Goal: Find contact information: Find specific fact

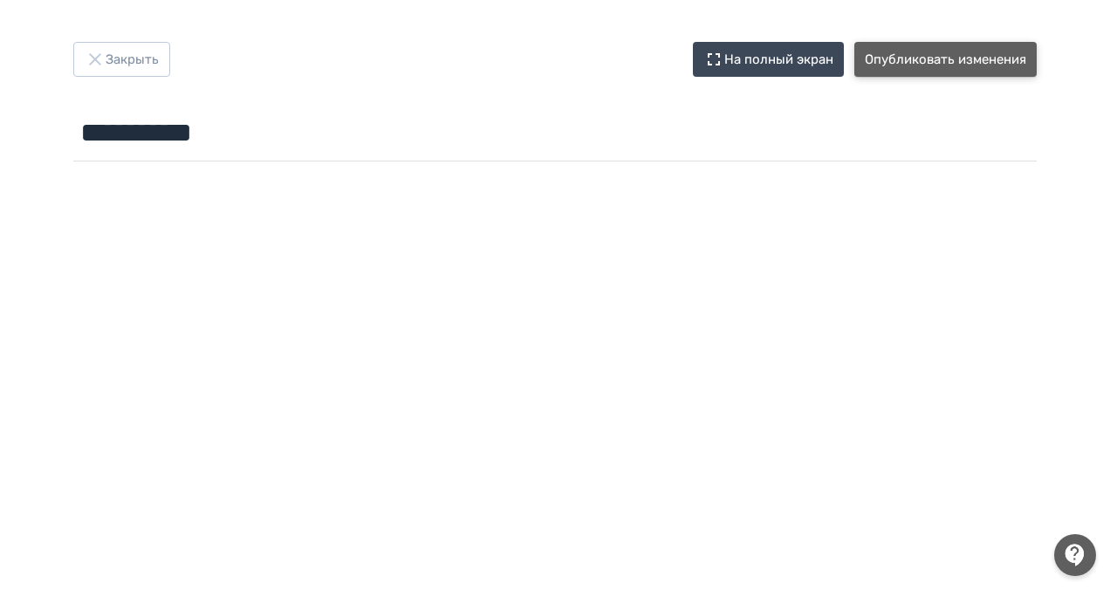
click at [985, 45] on button "Опубликовать изменения" at bounding box center [945, 59] width 182 height 35
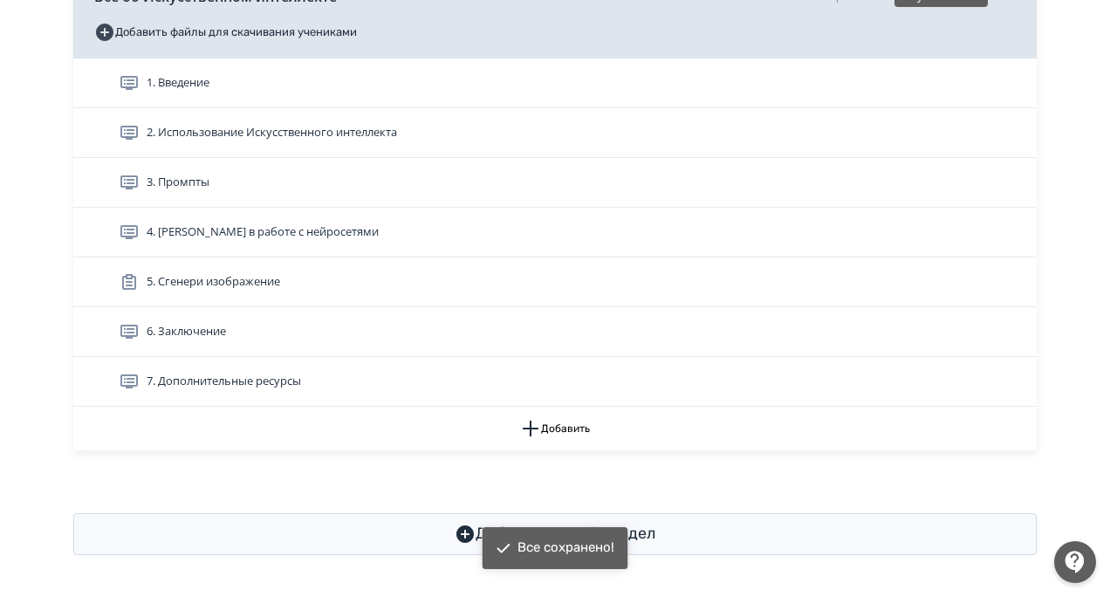
scroll to position [543, 0]
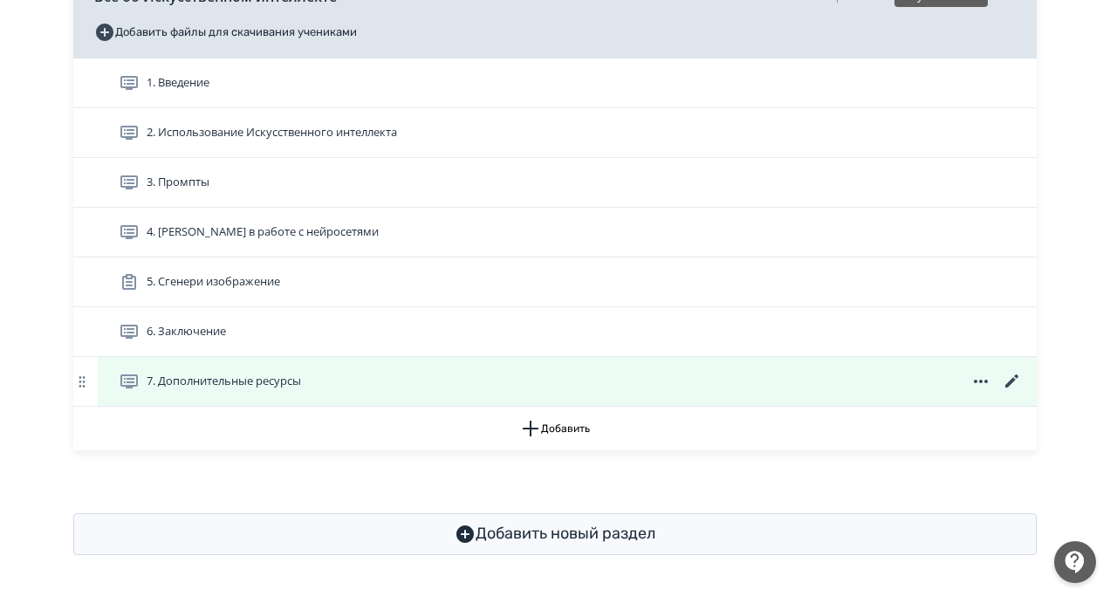
click at [1015, 376] on icon at bounding box center [1011, 380] width 13 height 13
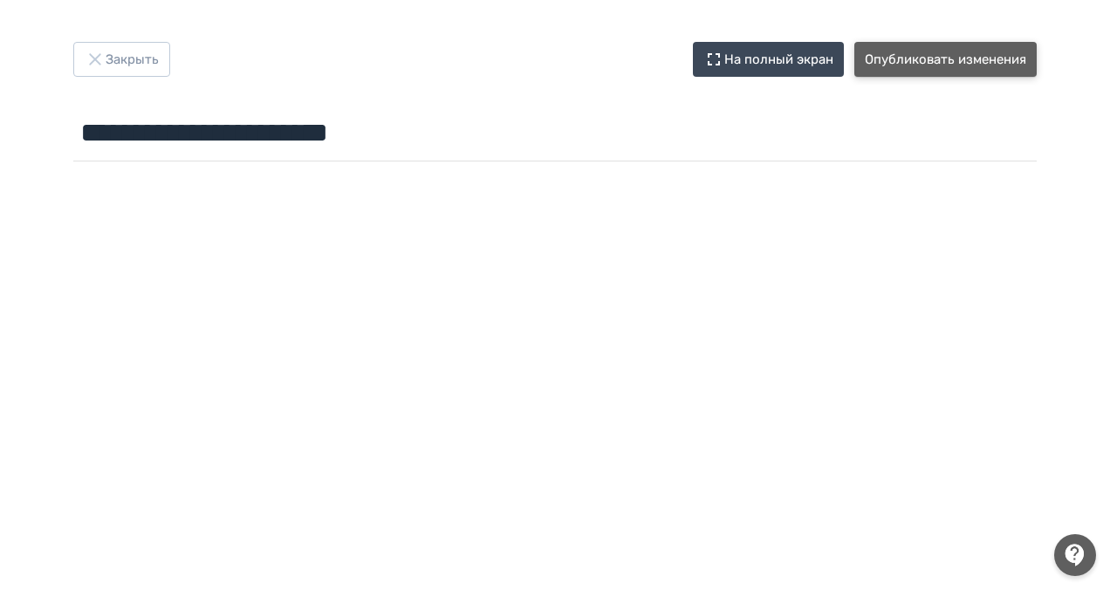
click at [908, 54] on button "Опубликовать изменения" at bounding box center [945, 59] width 182 height 35
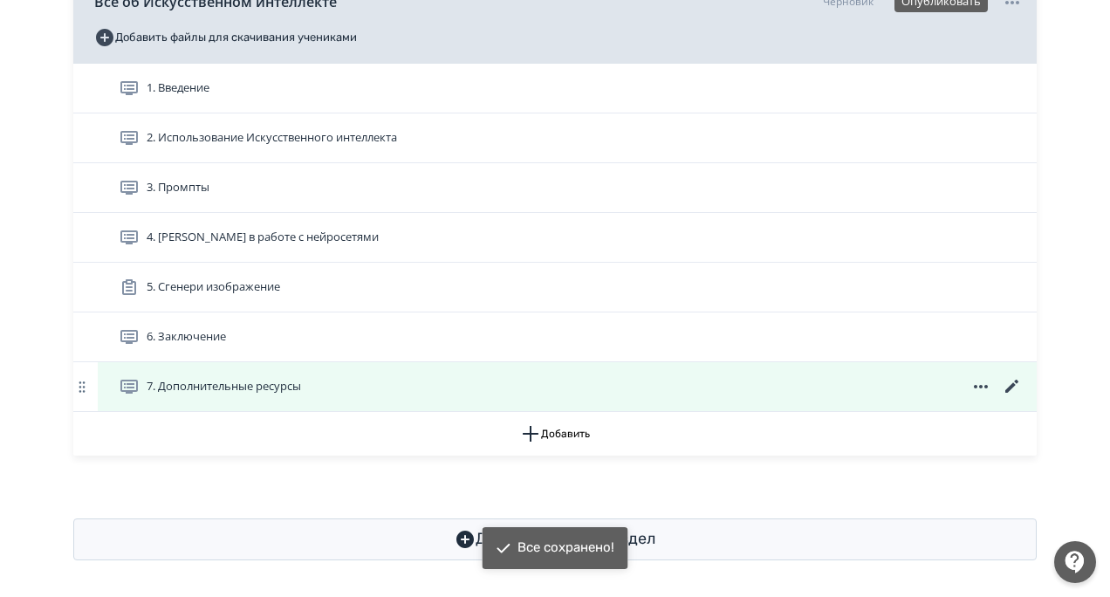
scroll to position [543, 0]
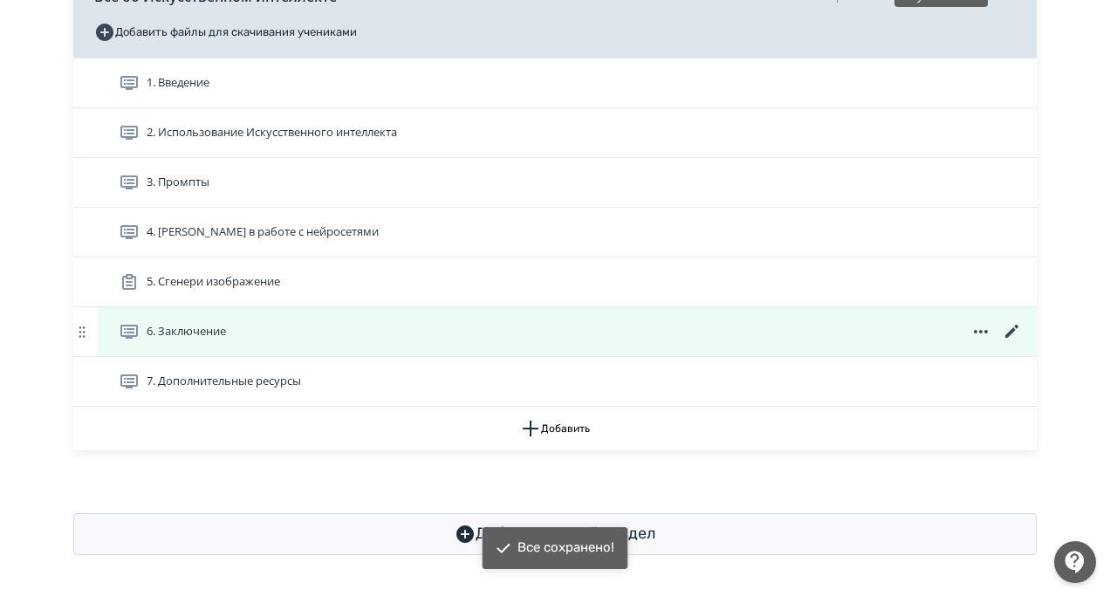
click at [1014, 324] on icon at bounding box center [1012, 331] width 21 height 21
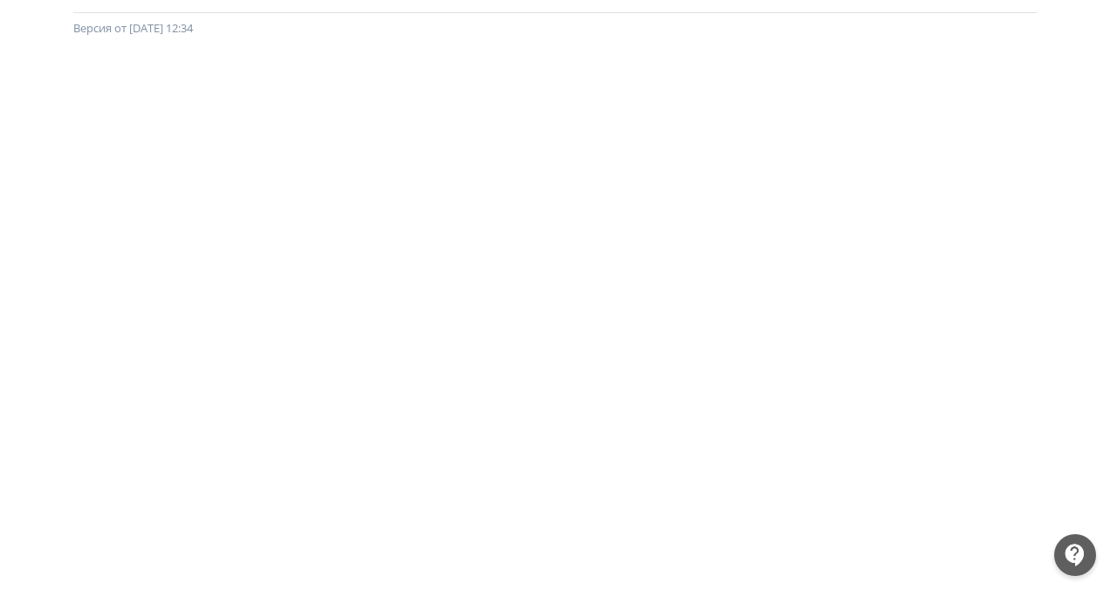
scroll to position [66, 0]
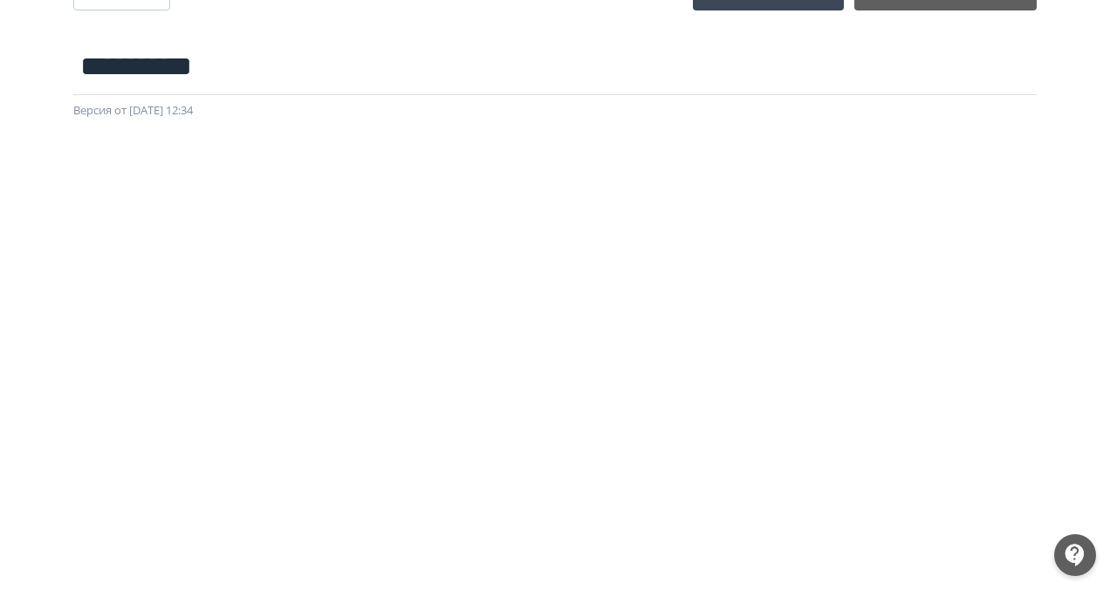
click at [1073, 374] on div at bounding box center [555, 512] width 1110 height 785
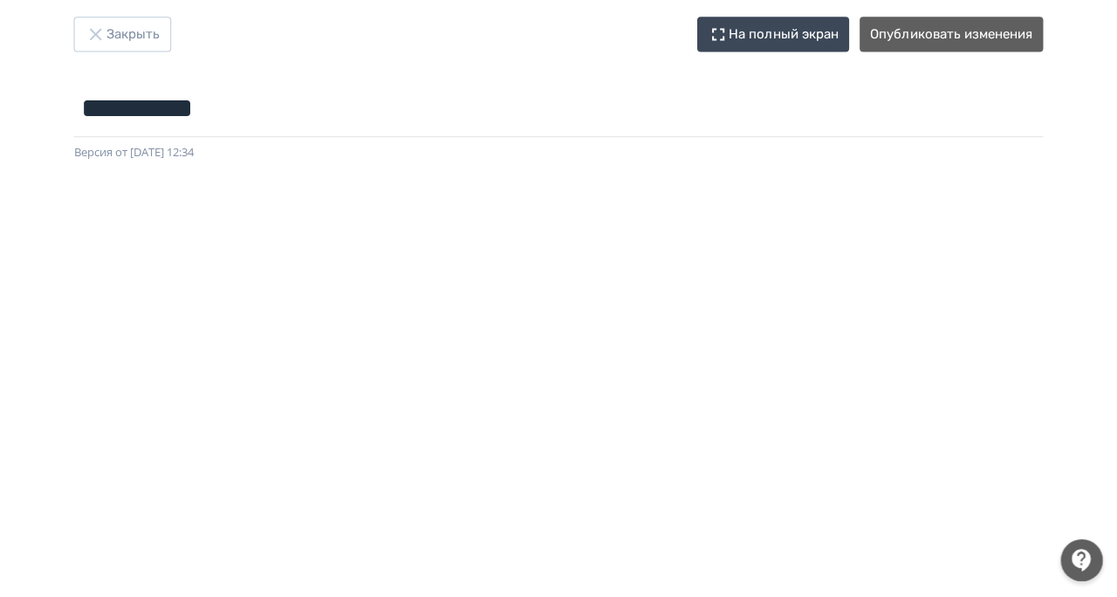
scroll to position [0, 0]
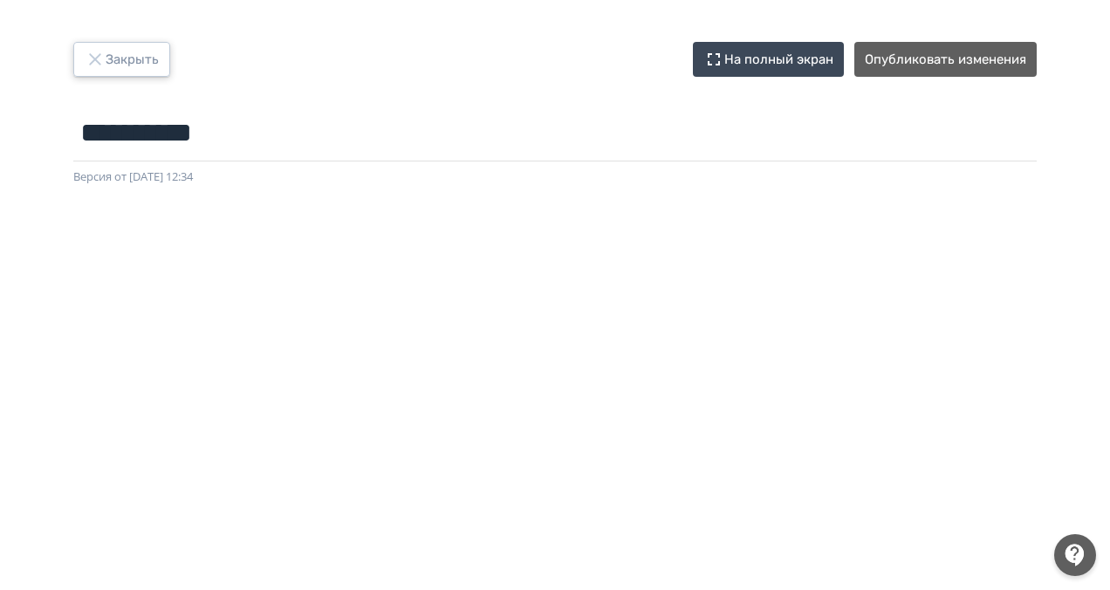
click at [118, 58] on button "Закрыть" at bounding box center [121, 59] width 97 height 35
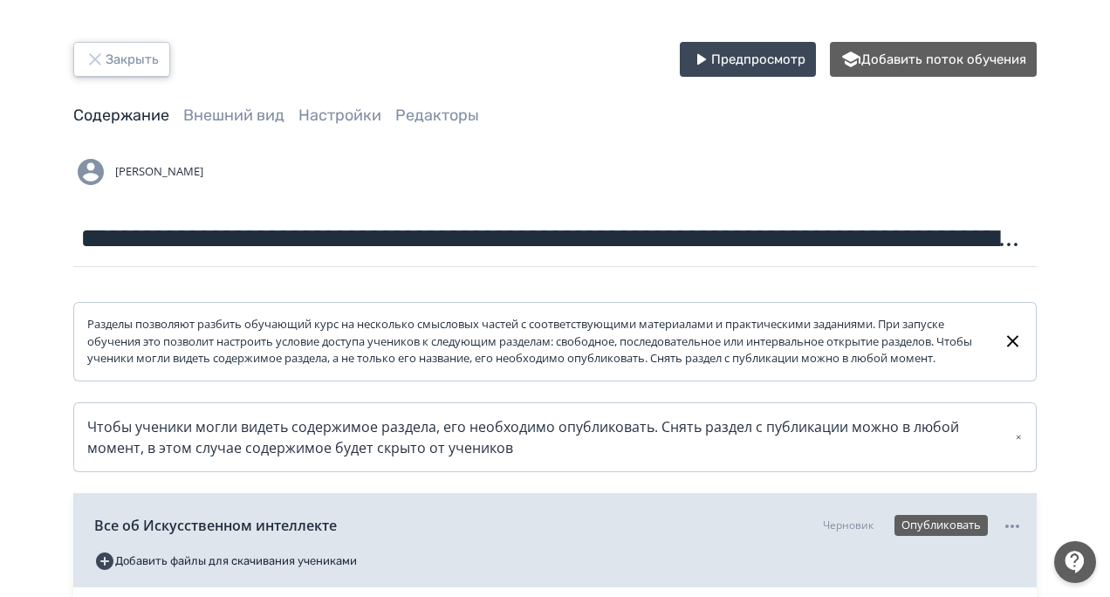
click at [104, 70] on button "Закрыть" at bounding box center [121, 59] width 97 height 35
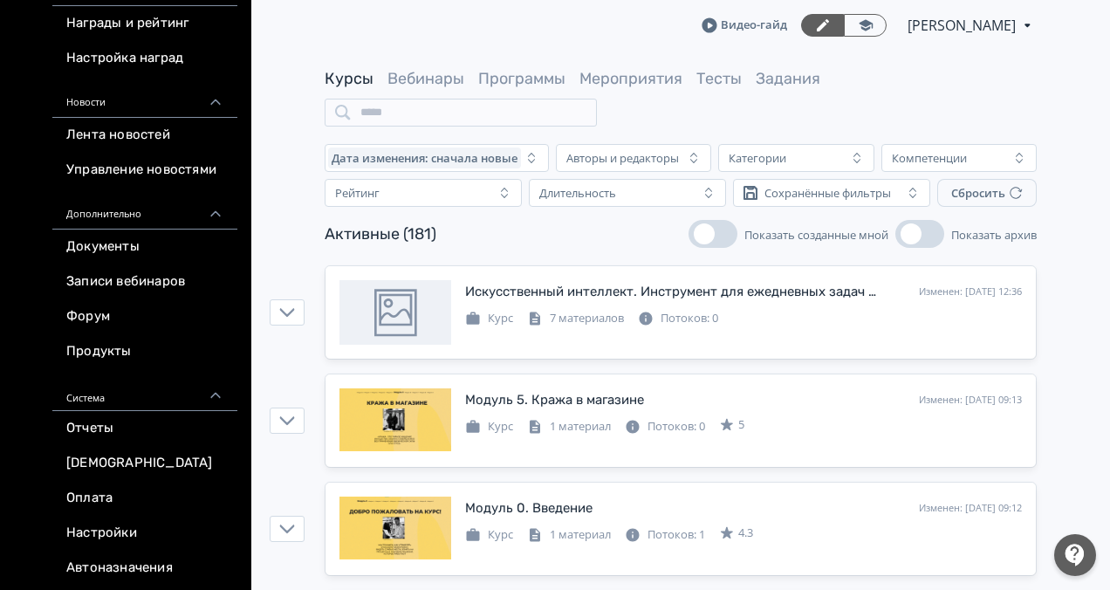
scroll to position [684, 0]
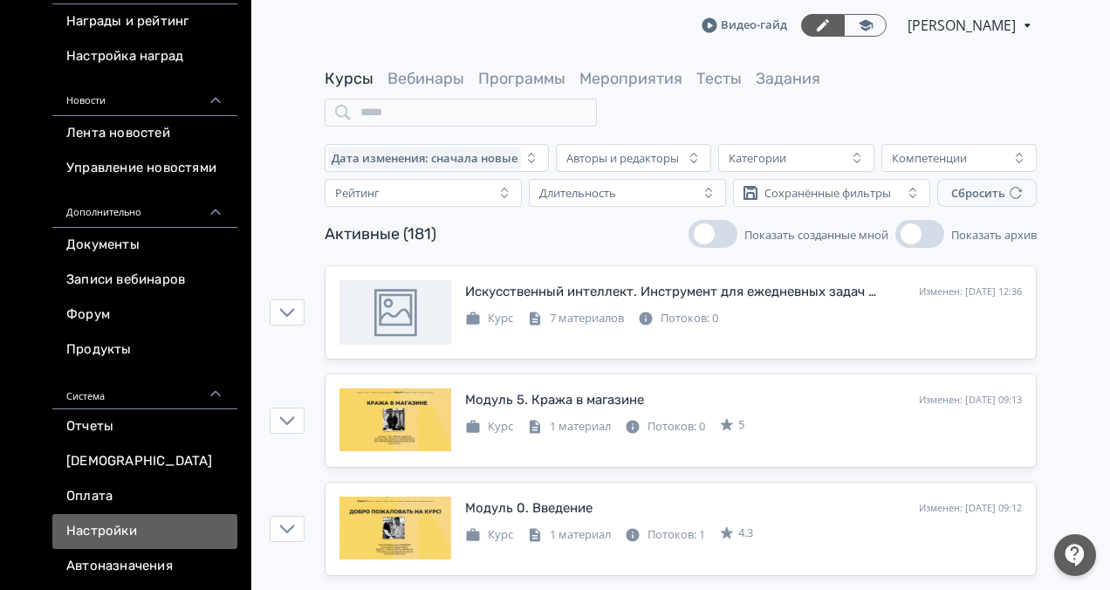
click at [141, 520] on link "Настройки" at bounding box center [144, 531] width 185 height 35
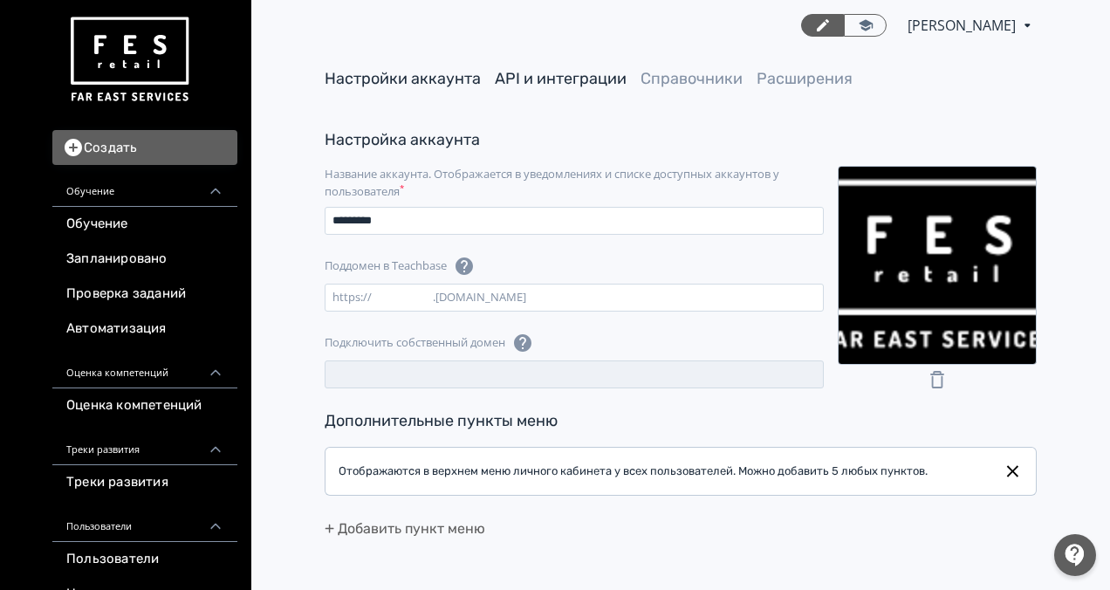
click at [589, 78] on link "API и интеграции" at bounding box center [561, 78] width 132 height 19
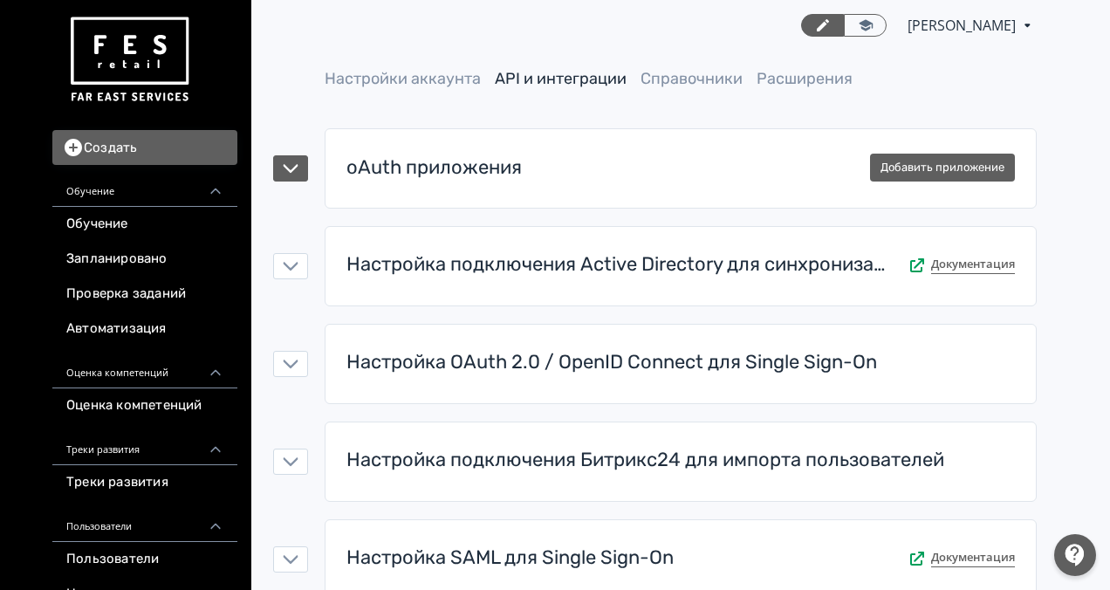
click at [552, 171] on div "oAuth приложения Добавить приложение" at bounding box center [680, 169] width 682 height 52
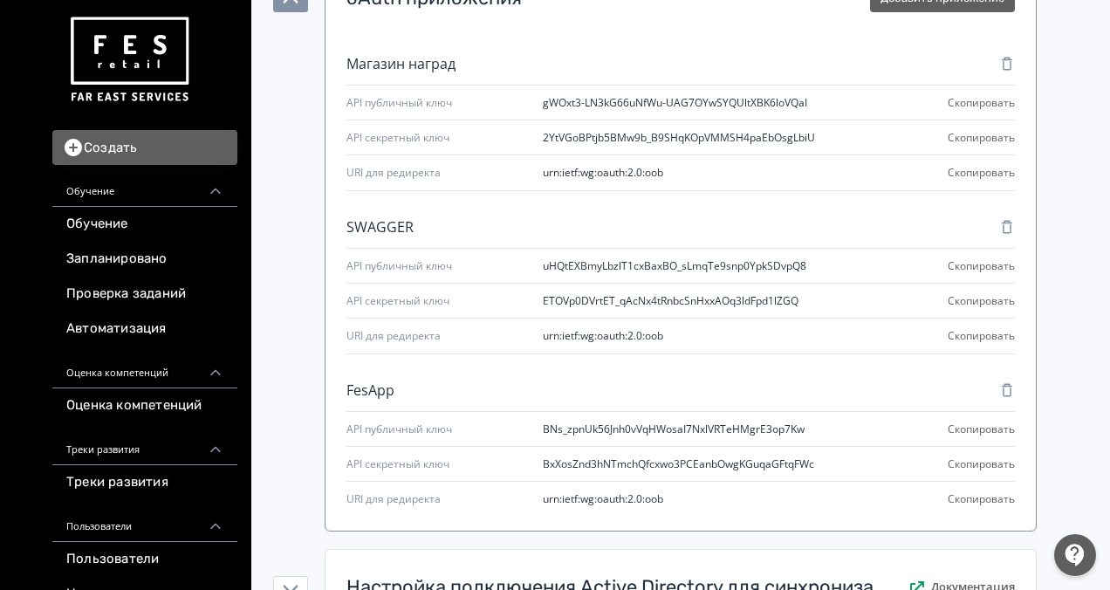
scroll to position [175, 0]
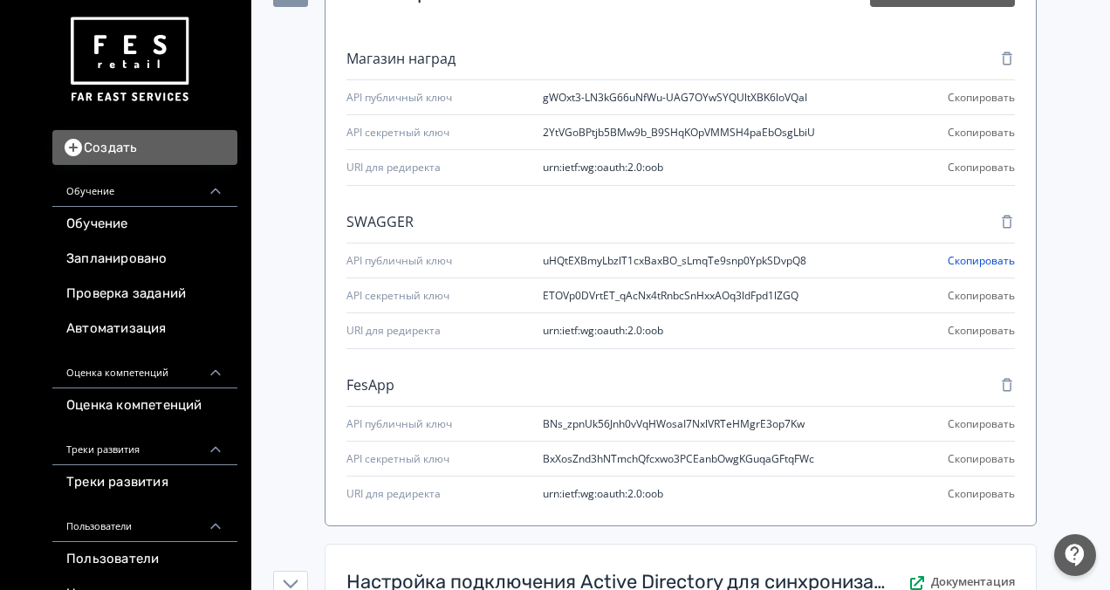
click at [978, 267] on button "Скопировать" at bounding box center [981, 260] width 67 height 21
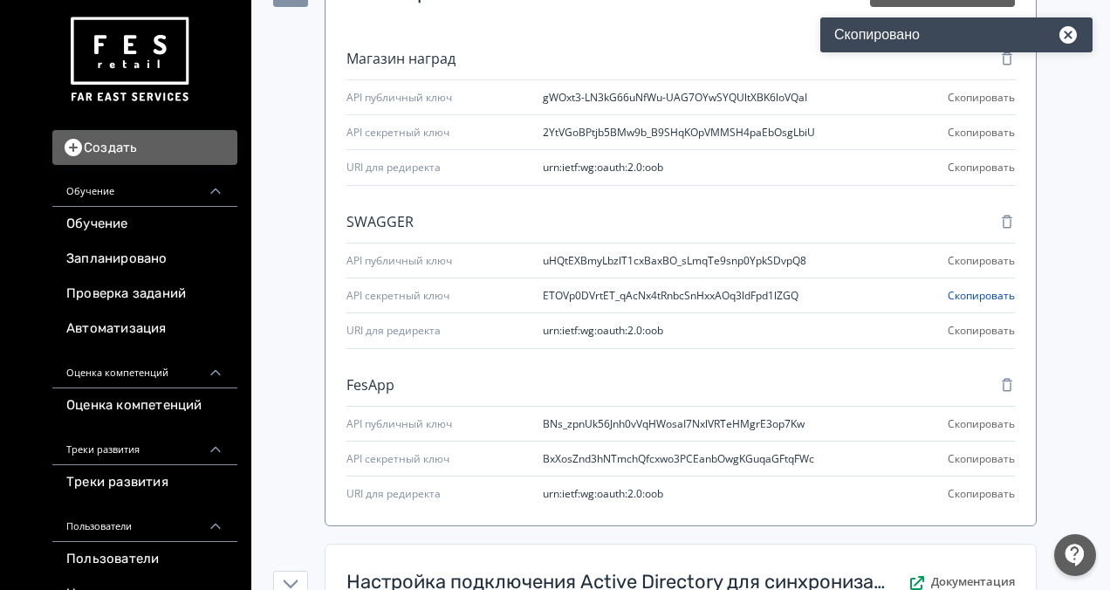
click at [998, 298] on button "Скопировать" at bounding box center [981, 295] width 67 height 21
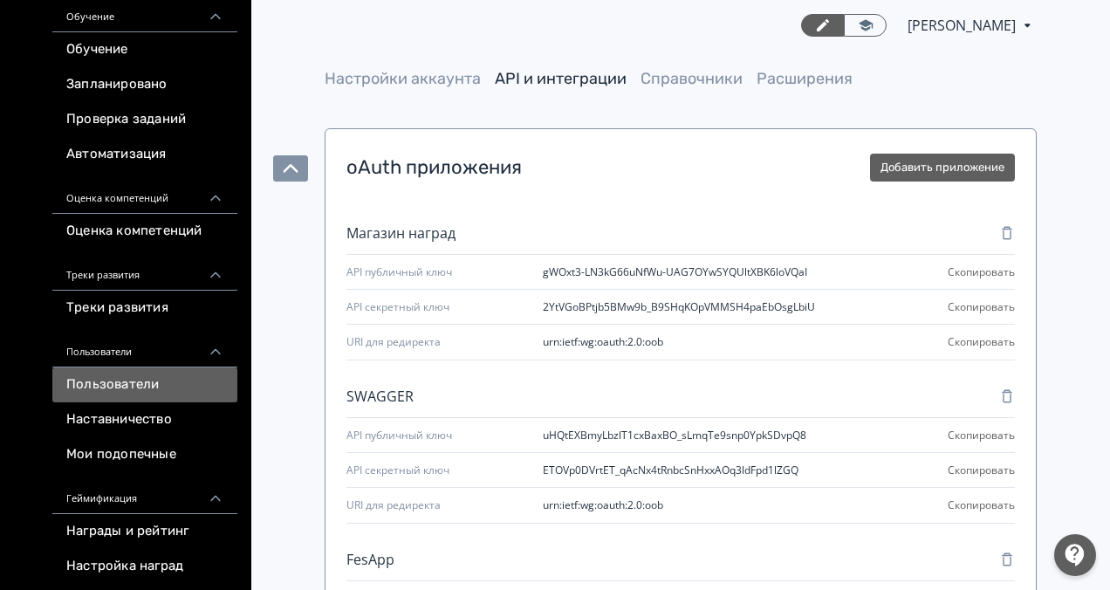
click at [118, 385] on link "Пользователи" at bounding box center [144, 384] width 185 height 35
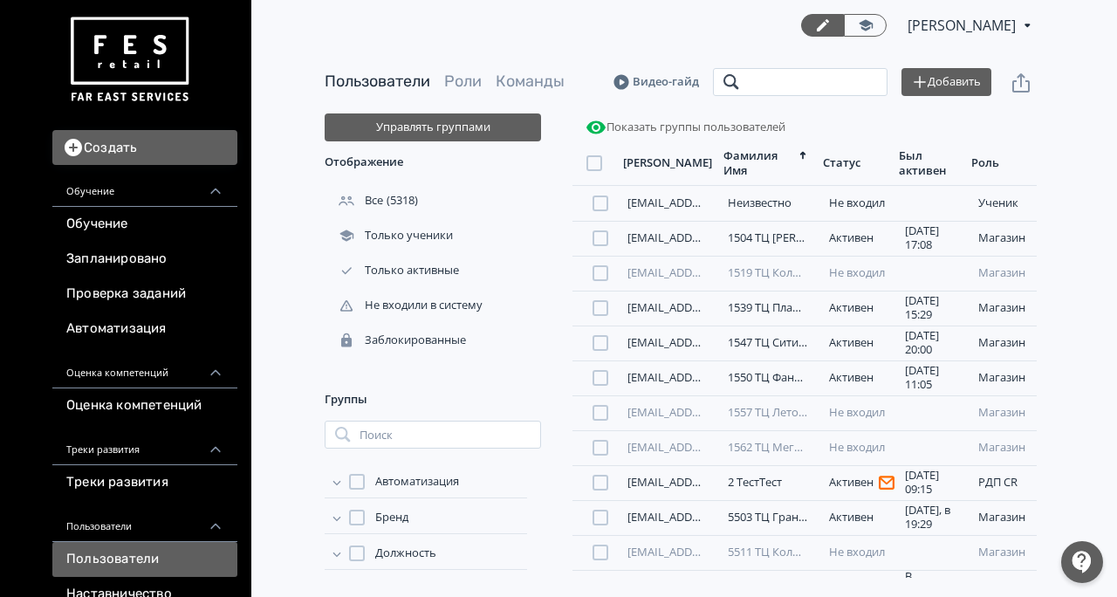
click at [780, 75] on input "search" at bounding box center [800, 82] width 175 height 28
type input "**********"
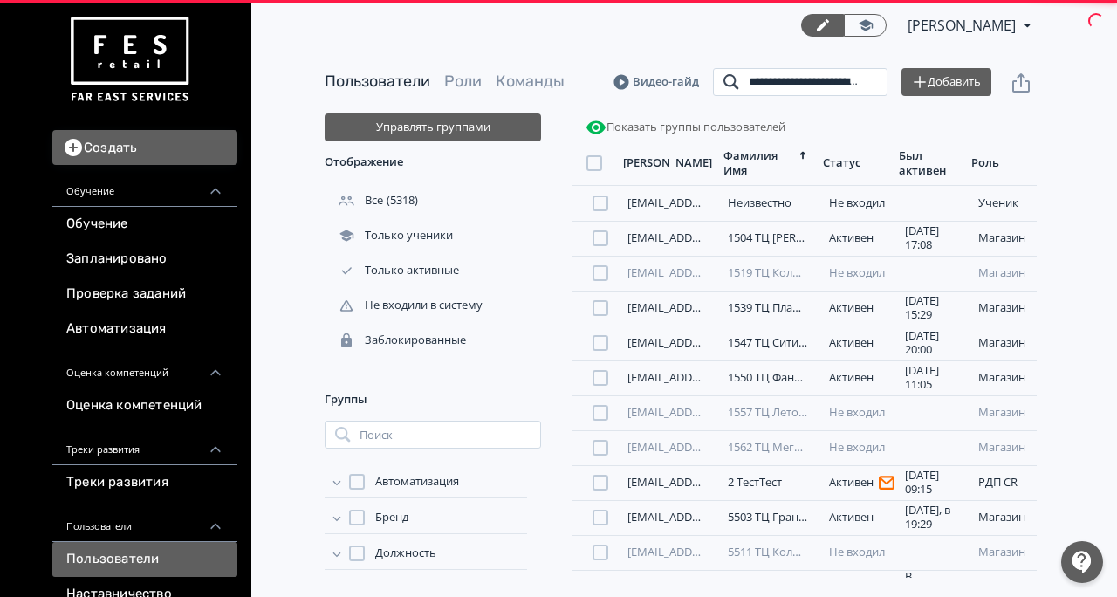
scroll to position [0, 168]
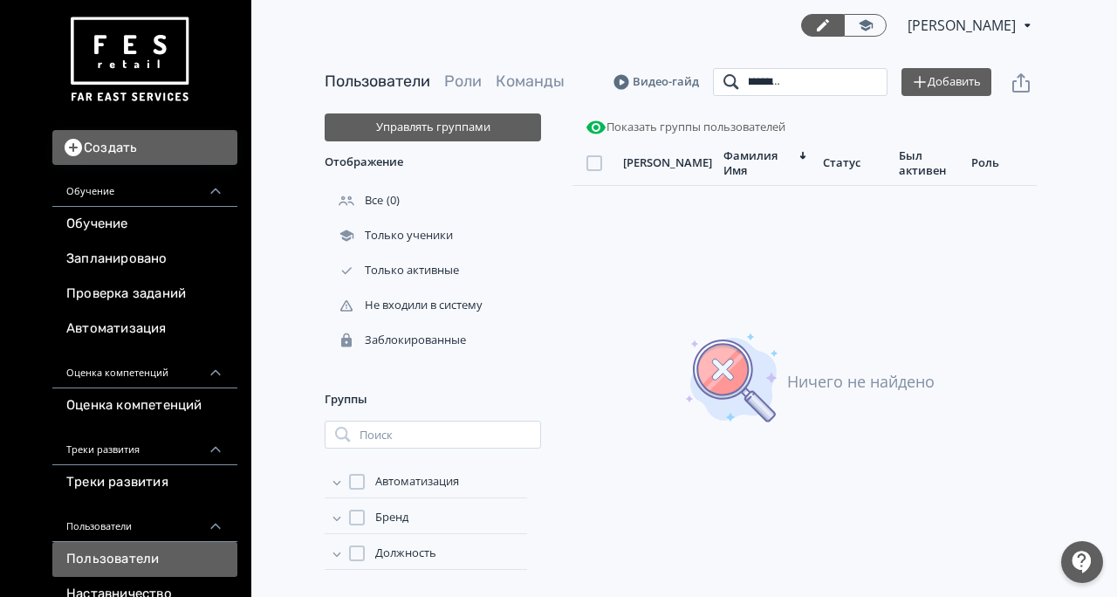
click at [867, 88] on input "**********" at bounding box center [800, 82] width 175 height 28
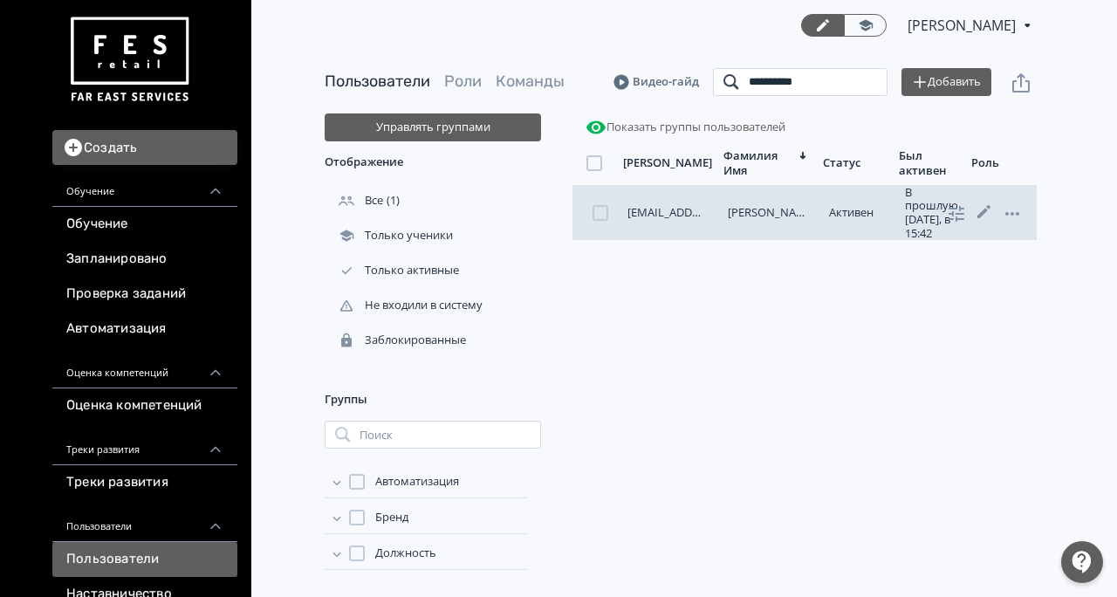
type input "**********"
click at [675, 214] on link "[EMAIL_ADDRESS][DOMAIN_NAME]" at bounding box center [719, 212] width 184 height 16
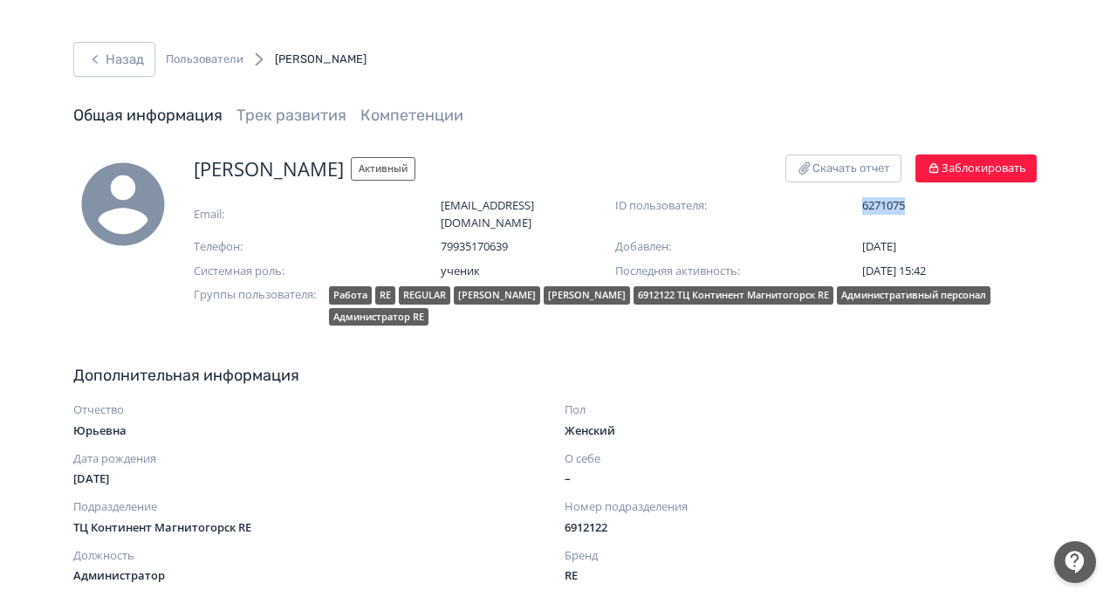
drag, startPoint x: 927, startPoint y: 204, endPoint x: 860, endPoint y: 204, distance: 66.3
click at [860, 204] on div "ID пользователя: 6271075" at bounding box center [826, 205] width 422 height 17
copy span "6271075"
